Goal: Transaction & Acquisition: Obtain resource

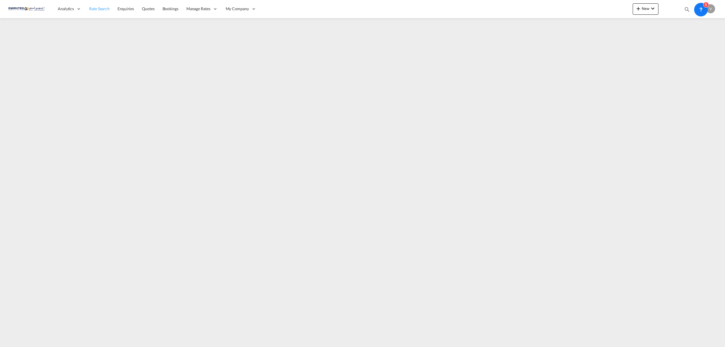
click at [97, 7] on span "Rate Search" at bounding box center [99, 8] width 20 height 5
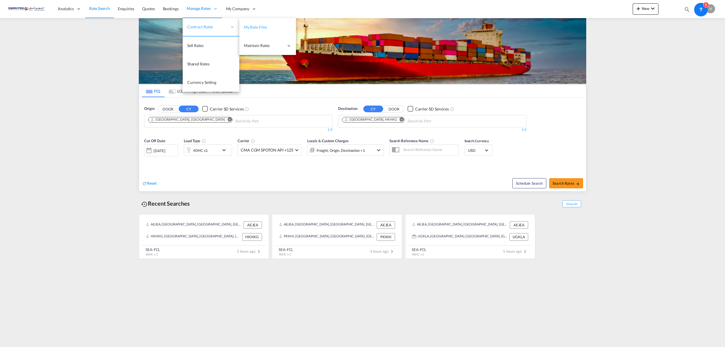
click at [252, 28] on span "My Rate Files" at bounding box center [255, 27] width 23 height 5
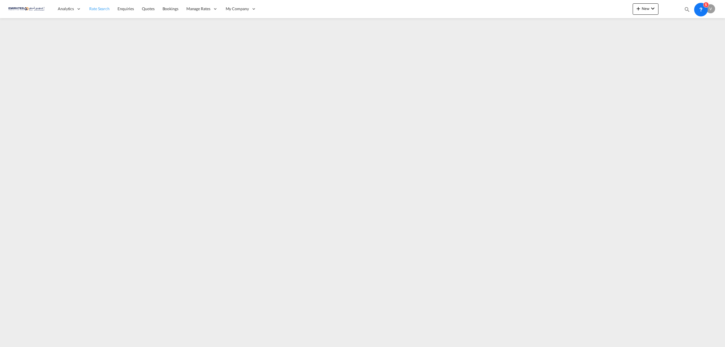
click at [93, 9] on span "Rate Search" at bounding box center [99, 8] width 20 height 5
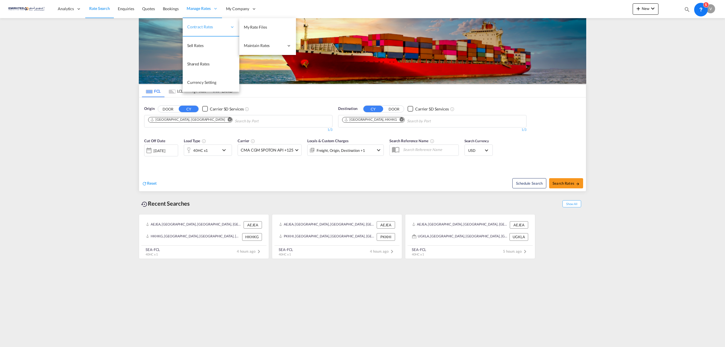
click at [198, 24] on div "Contract Rates" at bounding box center [211, 27] width 57 height 18
click at [248, 25] on span "My Rate Files" at bounding box center [255, 27] width 23 height 5
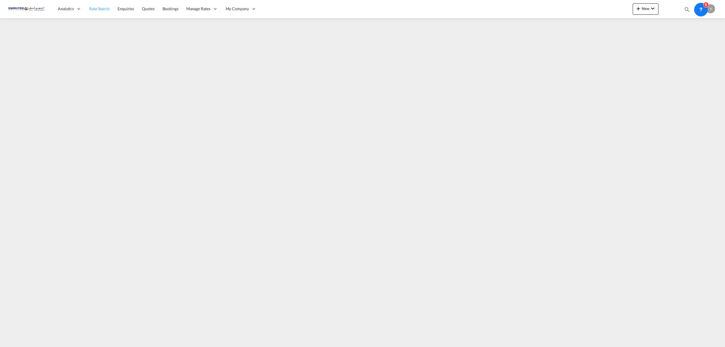
click at [95, 10] on span "Rate Search" at bounding box center [99, 8] width 20 height 5
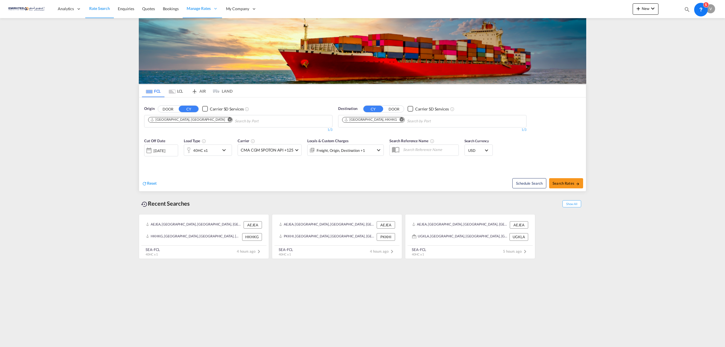
drag, startPoint x: 180, startPoint y: 313, endPoint x: 178, endPoint y: 340, distance: 27.3
click at [180, 313] on md-content "Analytics Reports Dashboard Rate Search Enquiries Quotes Bookings" at bounding box center [362, 173] width 725 height 347
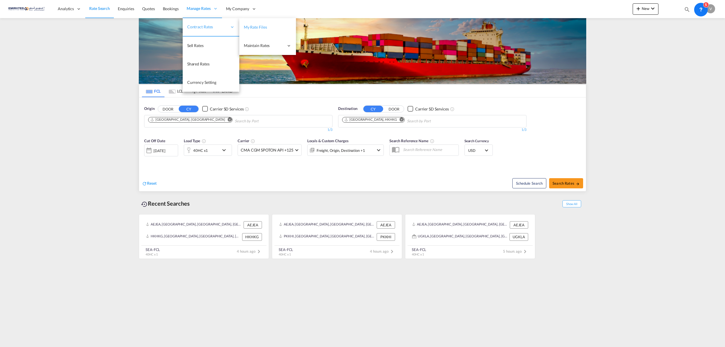
click at [266, 27] on span "My Rate Files" at bounding box center [255, 27] width 23 height 5
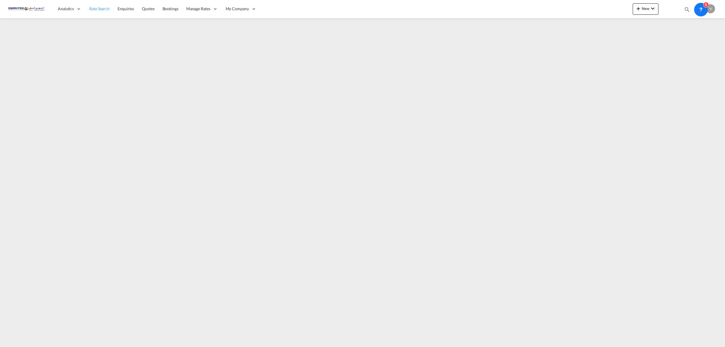
click at [94, 11] on span "Rate Search" at bounding box center [99, 9] width 20 height 6
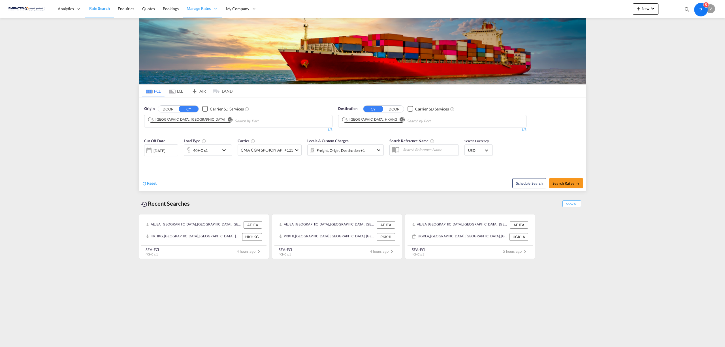
click at [400, 120] on md-icon "Remove" at bounding box center [402, 119] width 4 height 4
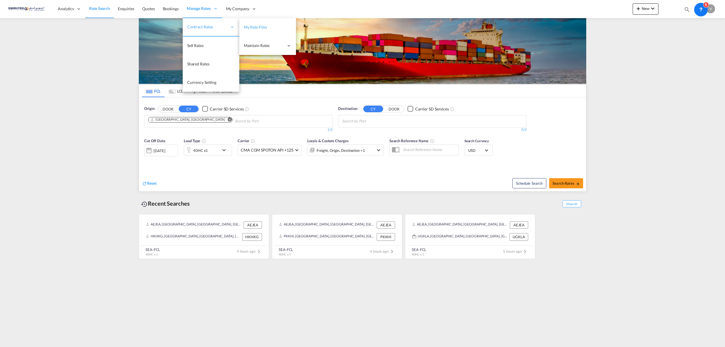
click at [253, 26] on span "My Rate Files" at bounding box center [255, 27] width 23 height 5
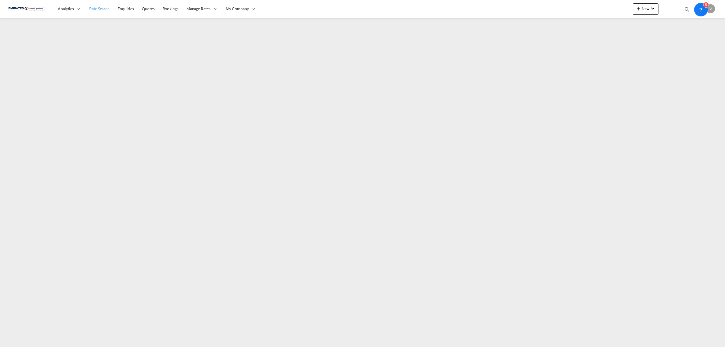
click at [96, 6] on span "Rate Search" at bounding box center [99, 8] width 20 height 5
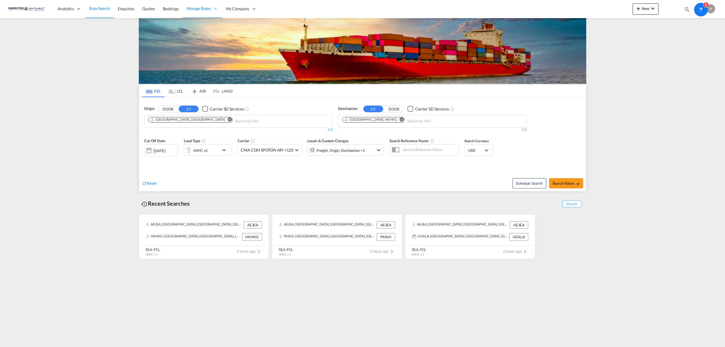
click at [400, 121] on md-icon "Remove" at bounding box center [402, 119] width 4 height 4
type input "umm q"
click at [354, 150] on div "Umm Q asr [GEOGRAPHIC_DATA] [GEOGRAPHIC_DATA]" at bounding box center [387, 151] width 108 height 17
click at [560, 183] on span "Search Rates" at bounding box center [566, 183] width 27 height 5
type input "AEJEA to IQUQR / [DATE]"
